Goal: Task Accomplishment & Management: Manage account settings

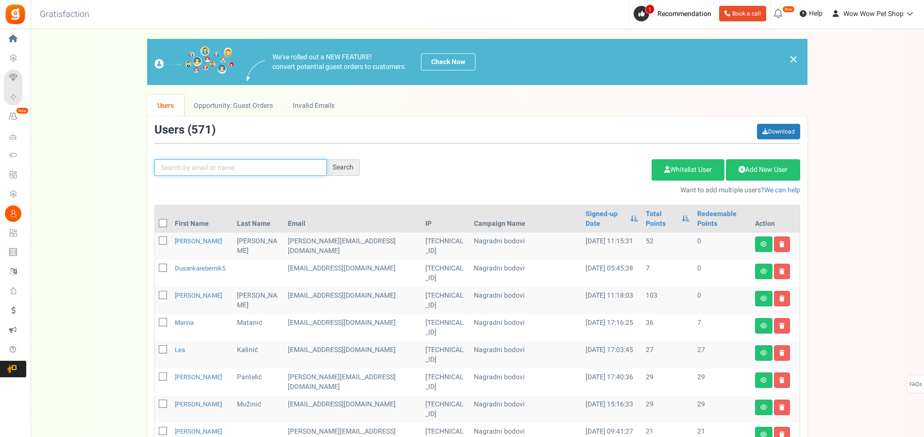
click at [237, 168] on input "text" at bounding box center [240, 167] width 172 height 17
type input "bekaf"
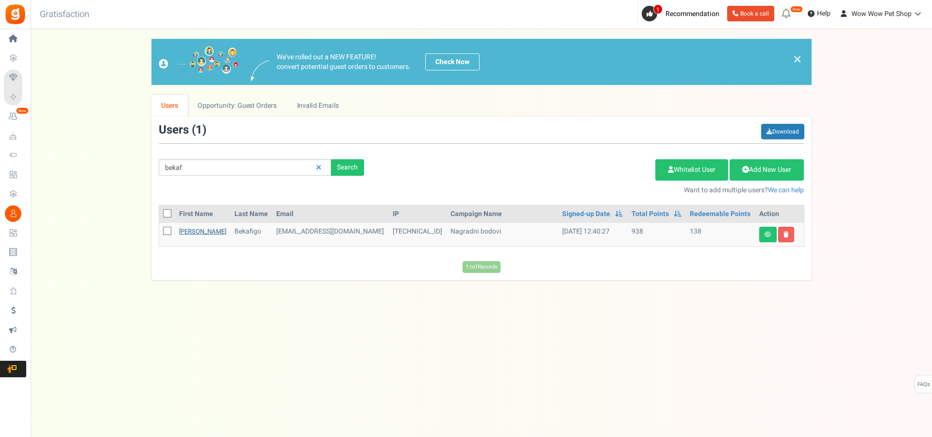
click at [191, 230] on link "[PERSON_NAME]" at bounding box center [202, 231] width 47 height 9
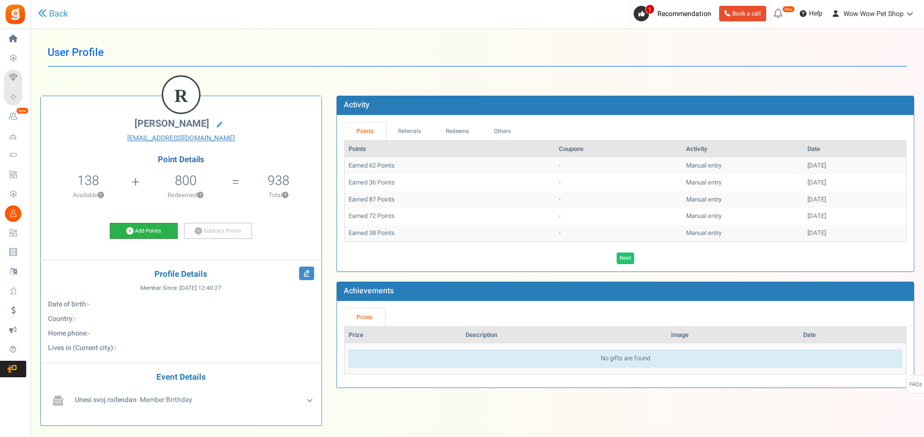
click at [161, 234] on link "Add Points" at bounding box center [144, 231] width 68 height 17
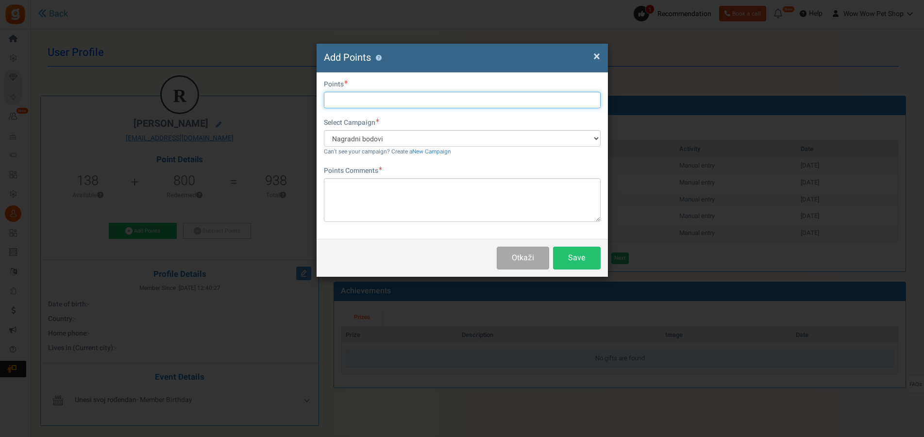
click at [391, 101] on input "text" at bounding box center [462, 100] width 277 height 17
type input "97"
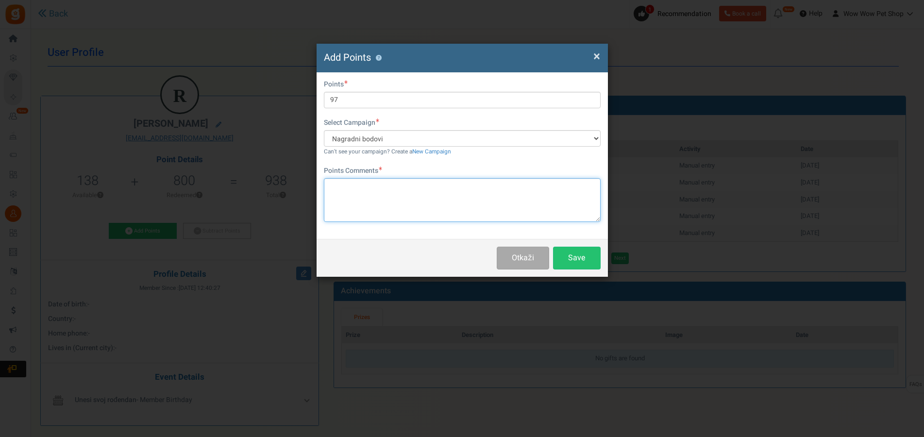
click at [390, 200] on textarea at bounding box center [462, 200] width 277 height 44
type textarea "Račun br. 1389"
click at [578, 260] on button "Save" at bounding box center [577, 258] width 48 height 23
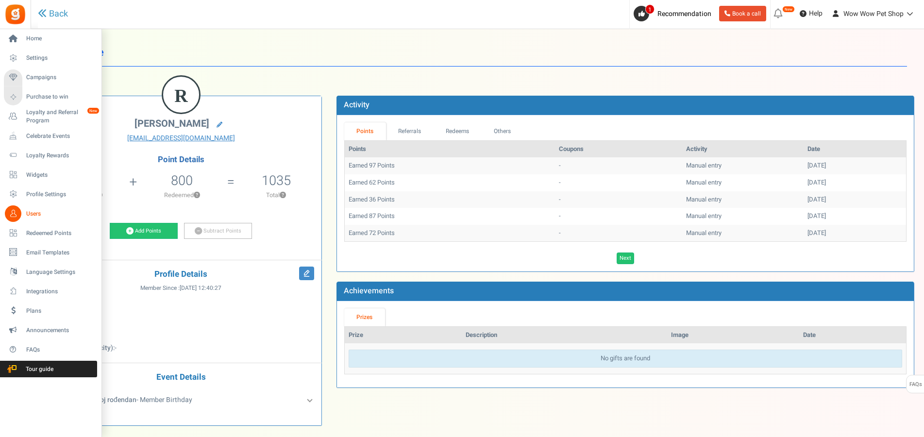
click at [22, 214] on link "Users" at bounding box center [50, 213] width 93 height 17
